Goal: Information Seeking & Learning: Learn about a topic

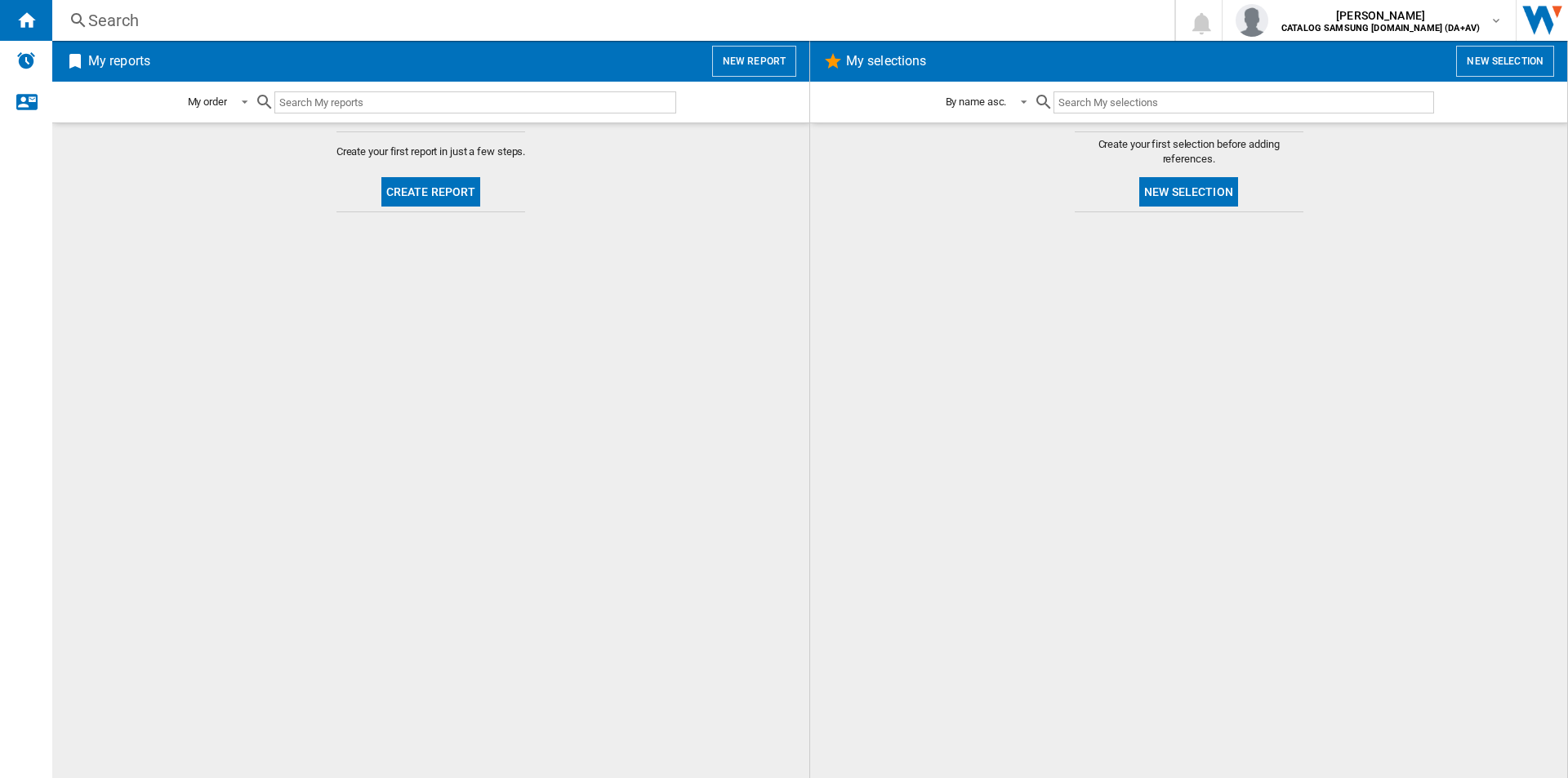
click at [554, 17] on div "Search" at bounding box center [610, 21] width 1044 height 23
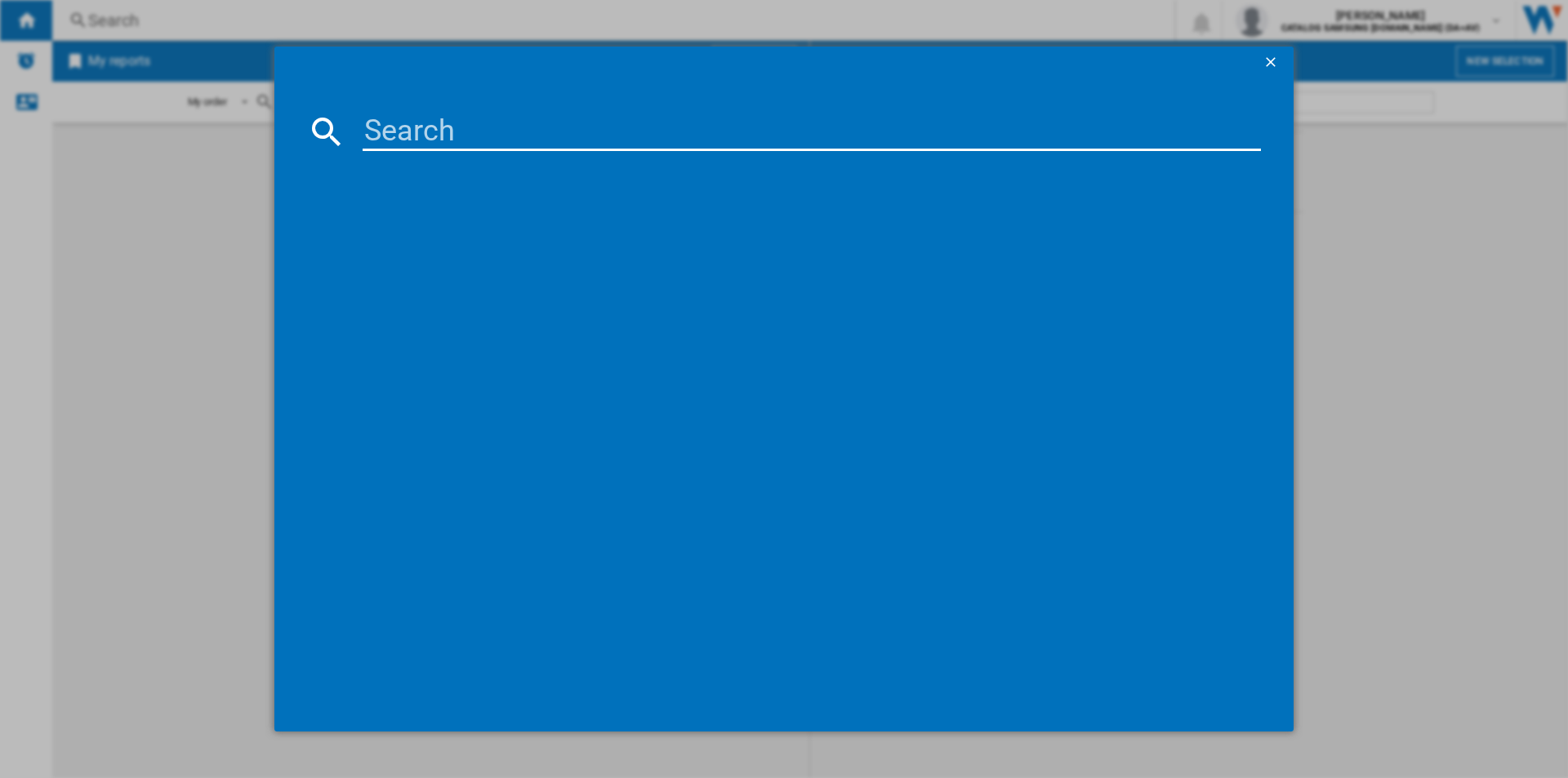
click at [547, 126] on input at bounding box center [812, 132] width 898 height 39
paste input "DV90F09F4SU1"
type input "DV90F09F4SU1"
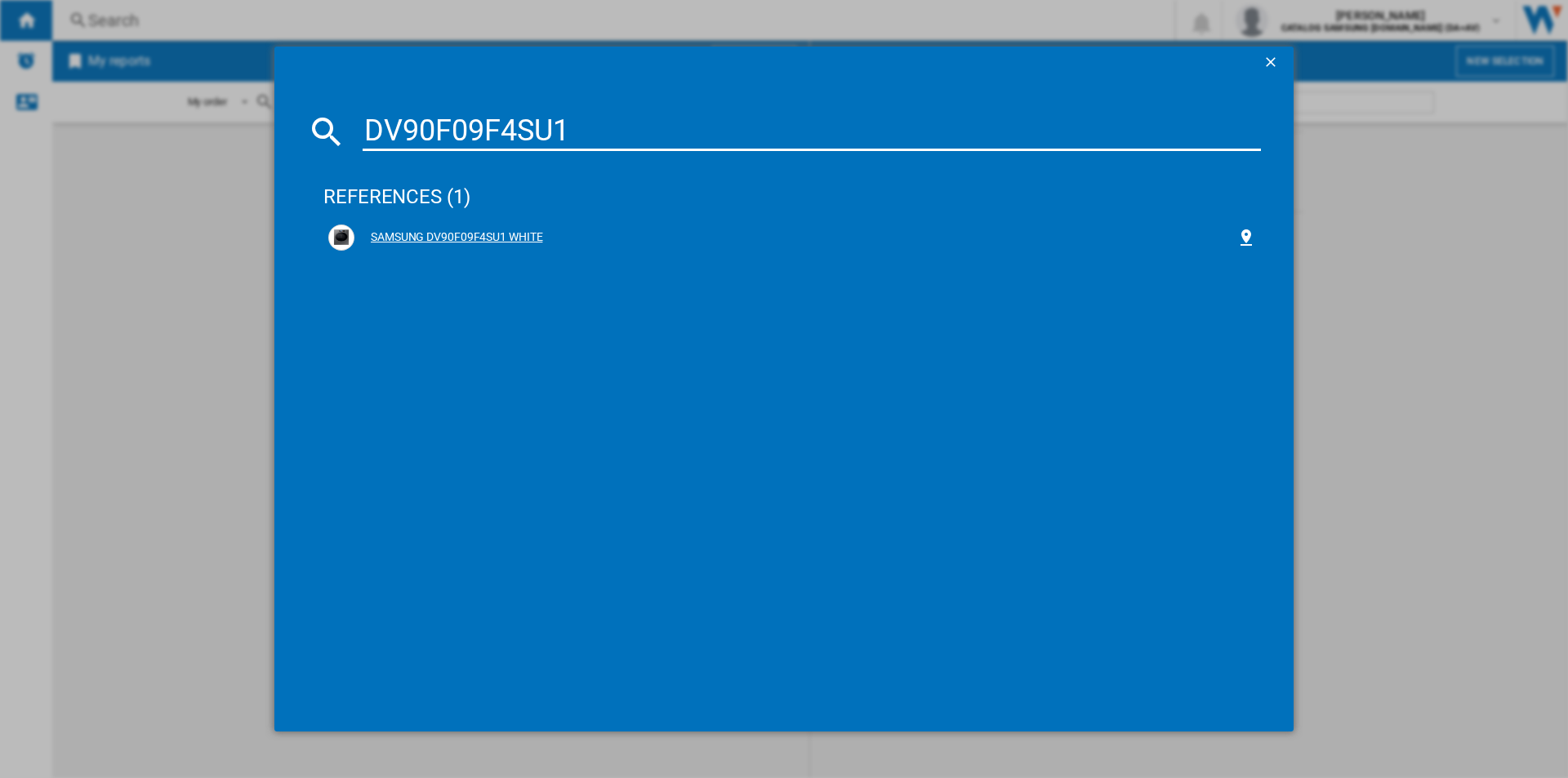
click at [527, 238] on div "SAMSUNG DV90F09F4SU1 WHITE" at bounding box center [796, 238] width 882 height 16
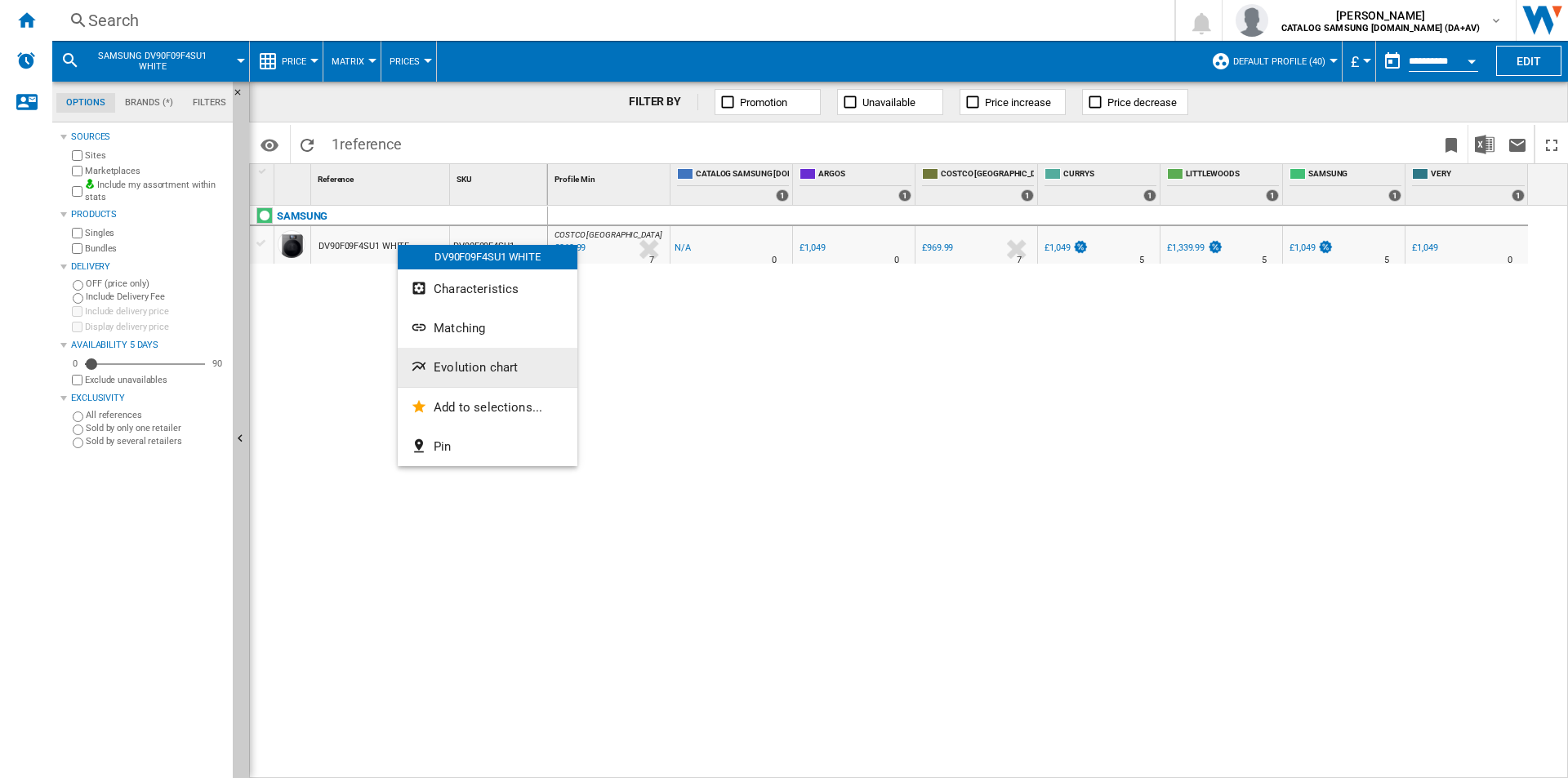
click at [487, 364] on span "Evolution chart" at bounding box center [476, 368] width 84 height 15
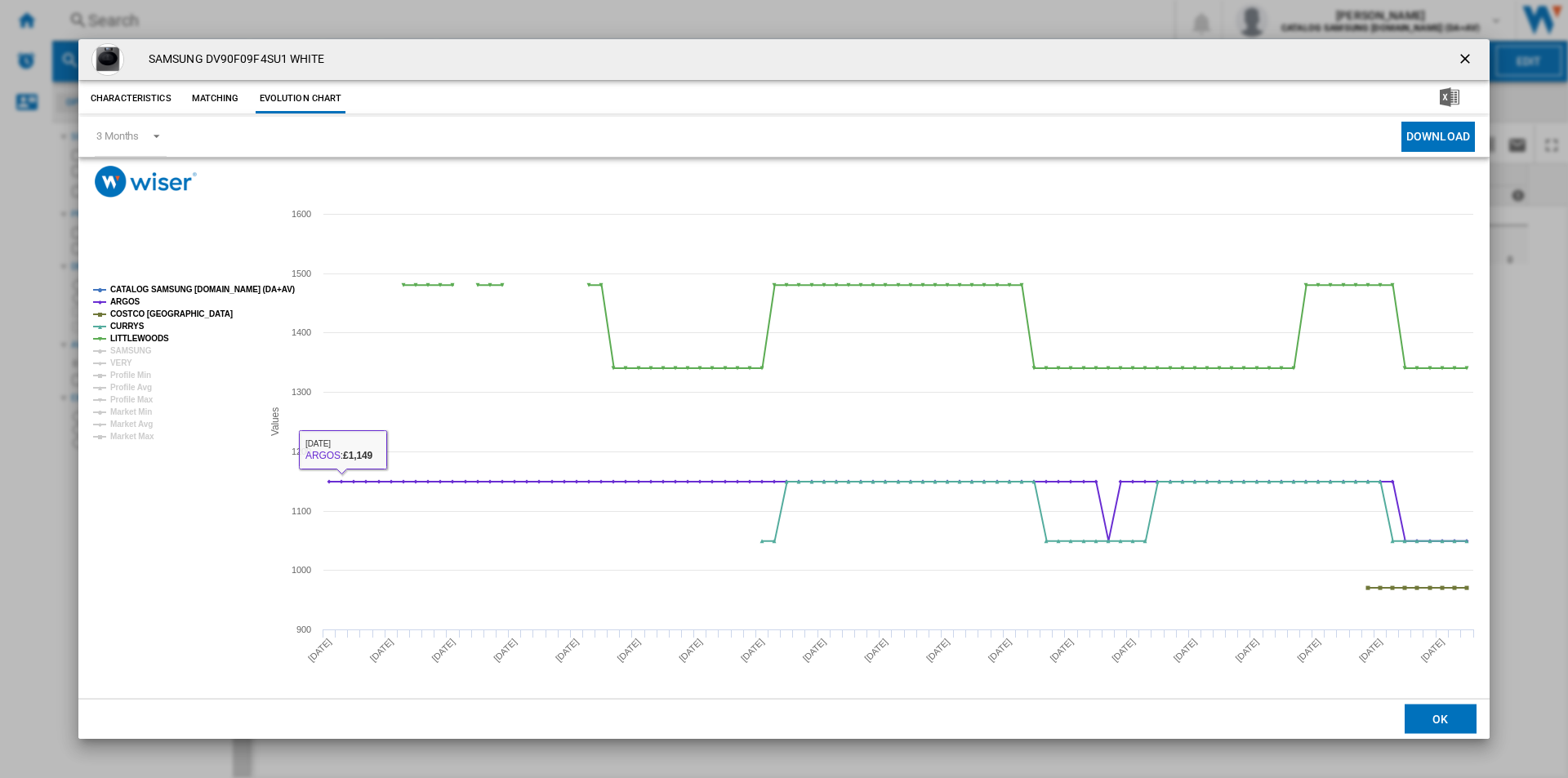
click at [147, 289] on tspan "CATALOG SAMSUNG [DOMAIN_NAME] (DA+AV)" at bounding box center [202, 289] width 184 height 9
click at [128, 301] on tspan "ARGOS" at bounding box center [125, 301] width 30 height 9
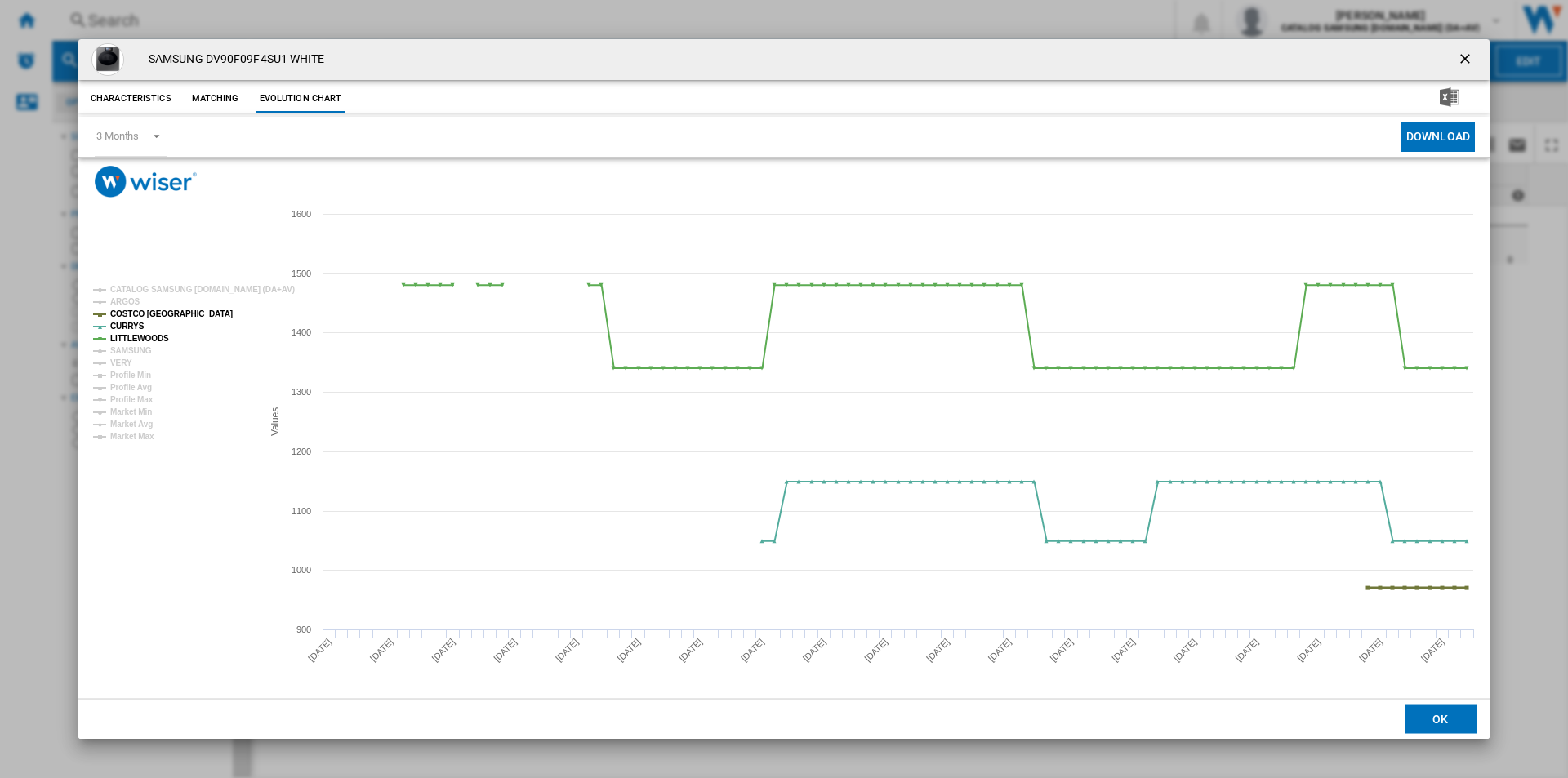
click at [128, 313] on tspan "COSTCO [GEOGRAPHIC_DATA]" at bounding box center [171, 313] width 123 height 9
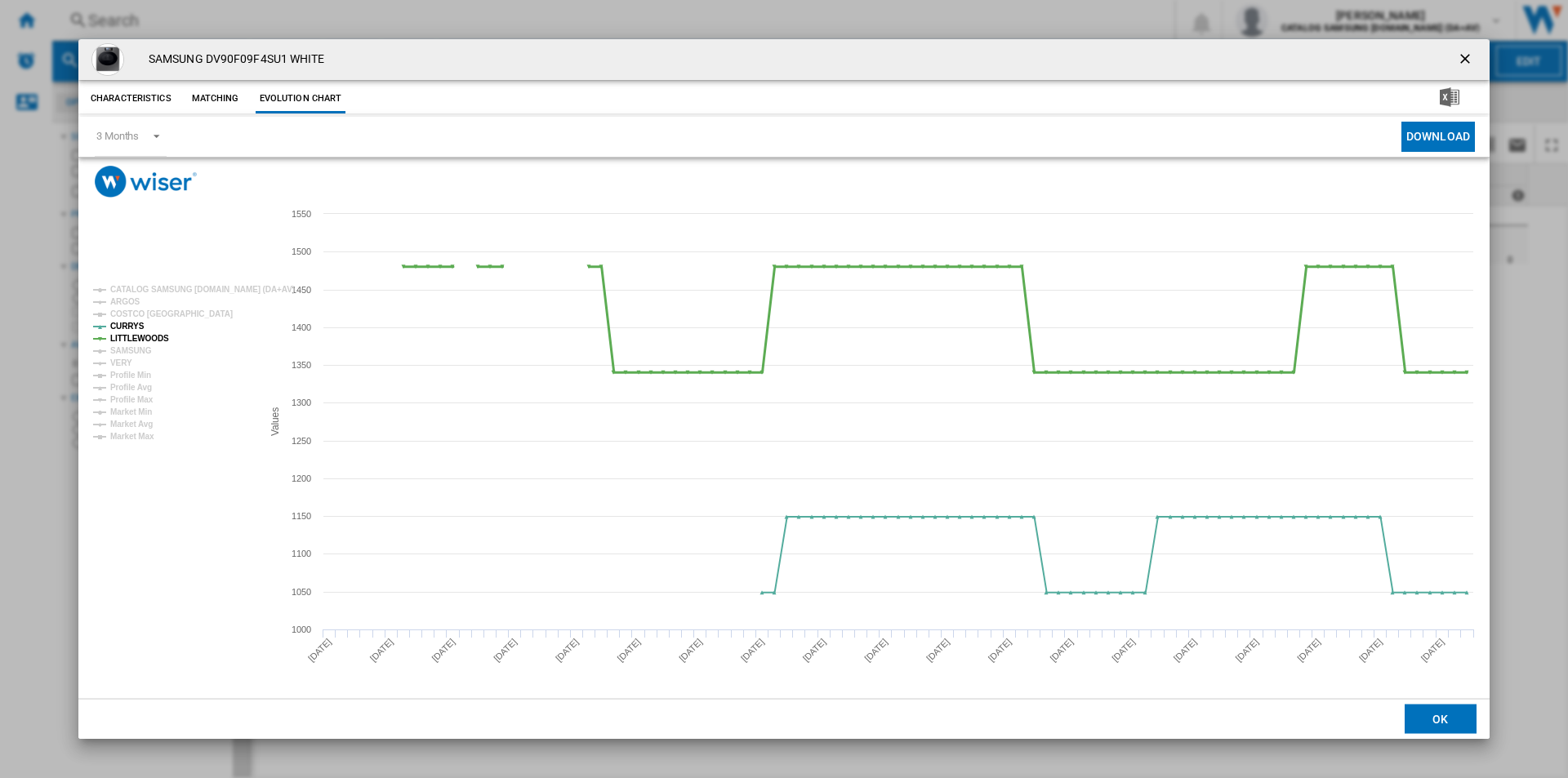
click at [146, 335] on tspan "LITTLEWOODS" at bounding box center [139, 338] width 58 height 9
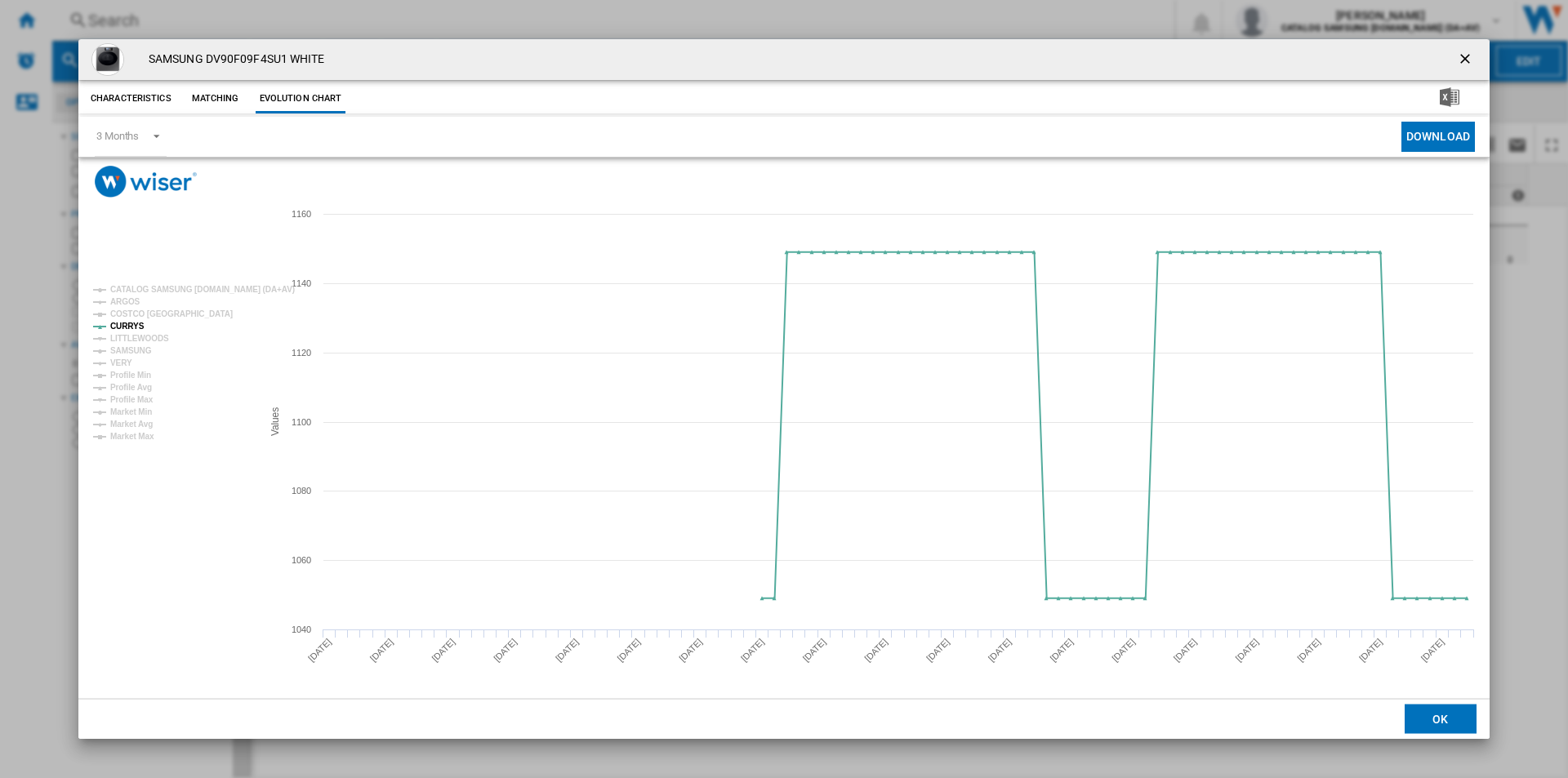
click at [1459, 61] on ng-md-icon "getI18NText('BUTTONS.CLOSE_DIALOG')" at bounding box center [1467, 61] width 20 height 20
